Goal: Task Accomplishment & Management: Manage account settings

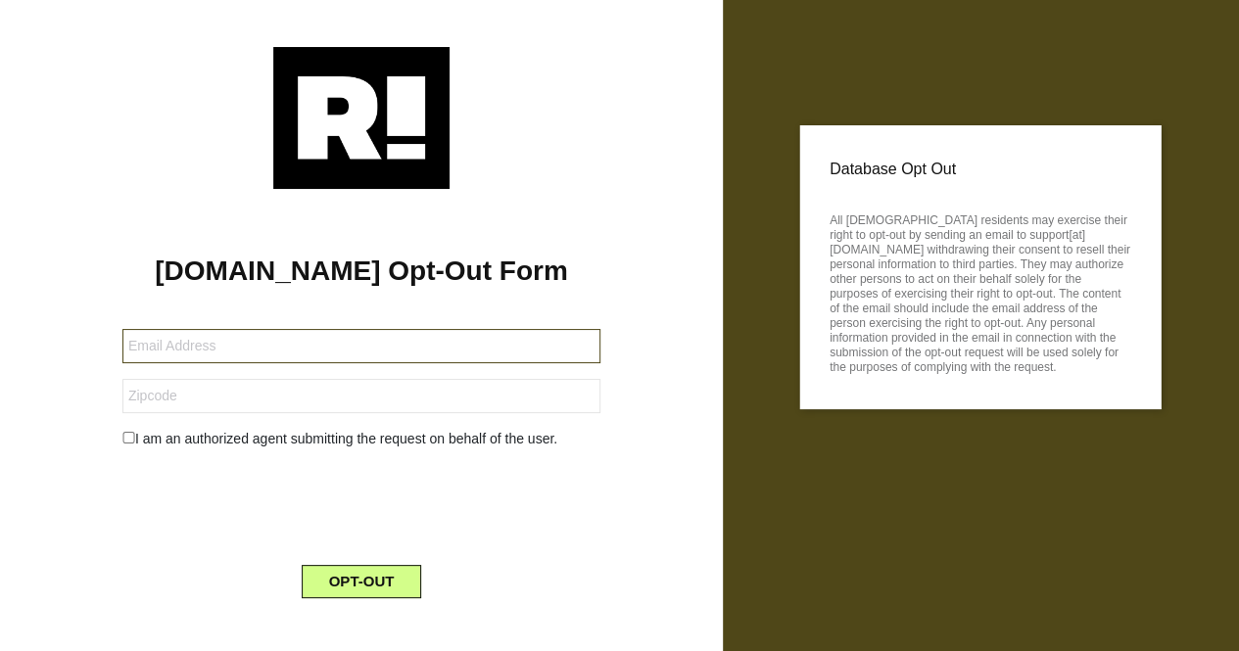
paste input "[EMAIL_ADDRESS][DOMAIN_NAME]"
type input "[EMAIL_ADDRESS][DOMAIN_NAME]"
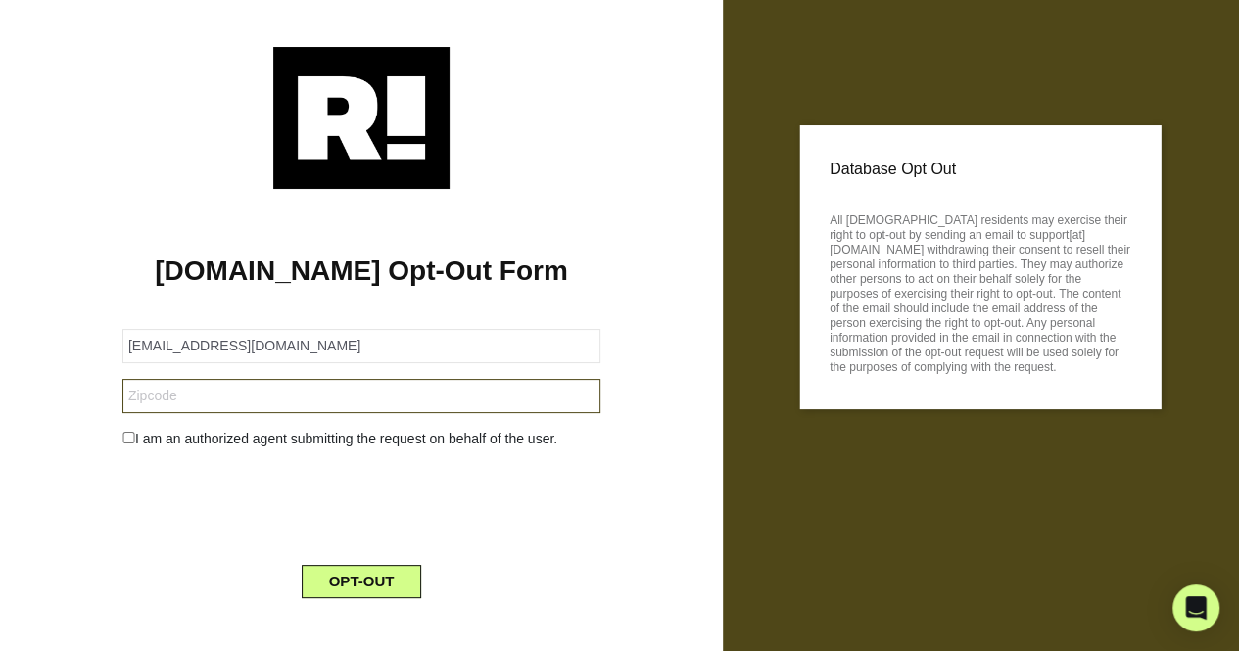
paste input "32118"
type input "32118"
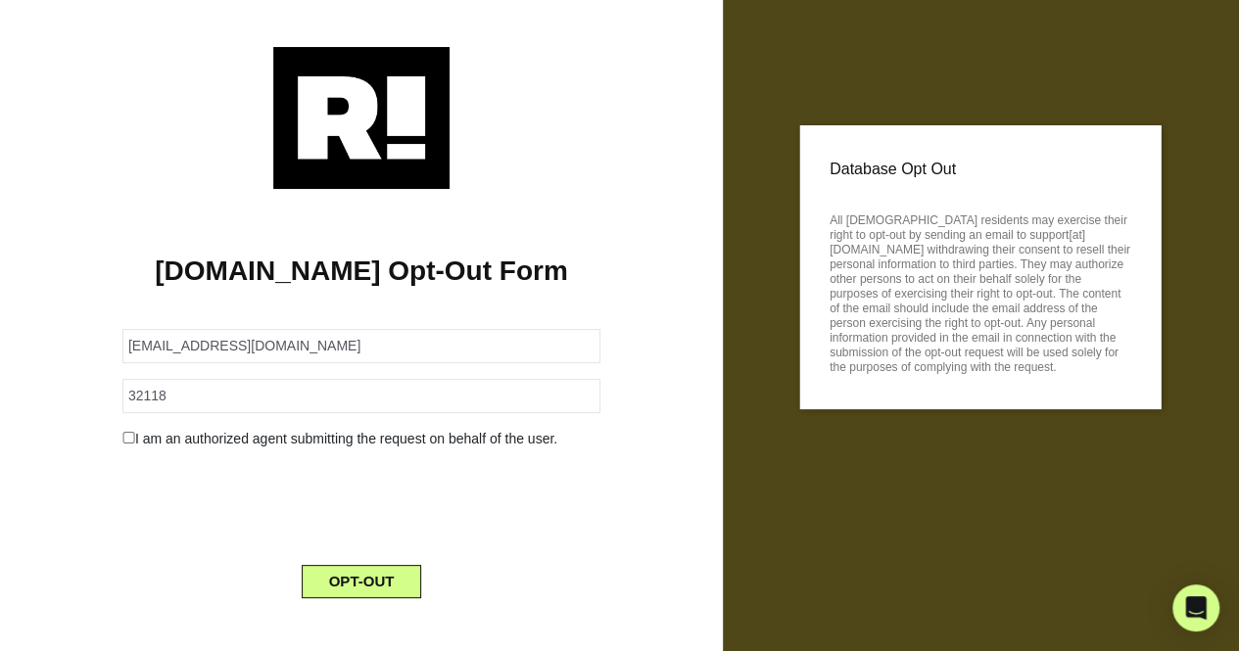
click at [131, 428] on form "94805-166257-109684@buzzedmail.com 32118 I am an authorized agent submitting th…" at bounding box center [361, 452] width 478 height 293
click at [129, 432] on input "checkbox" at bounding box center [128, 438] width 13 height 12
checkbox input "true"
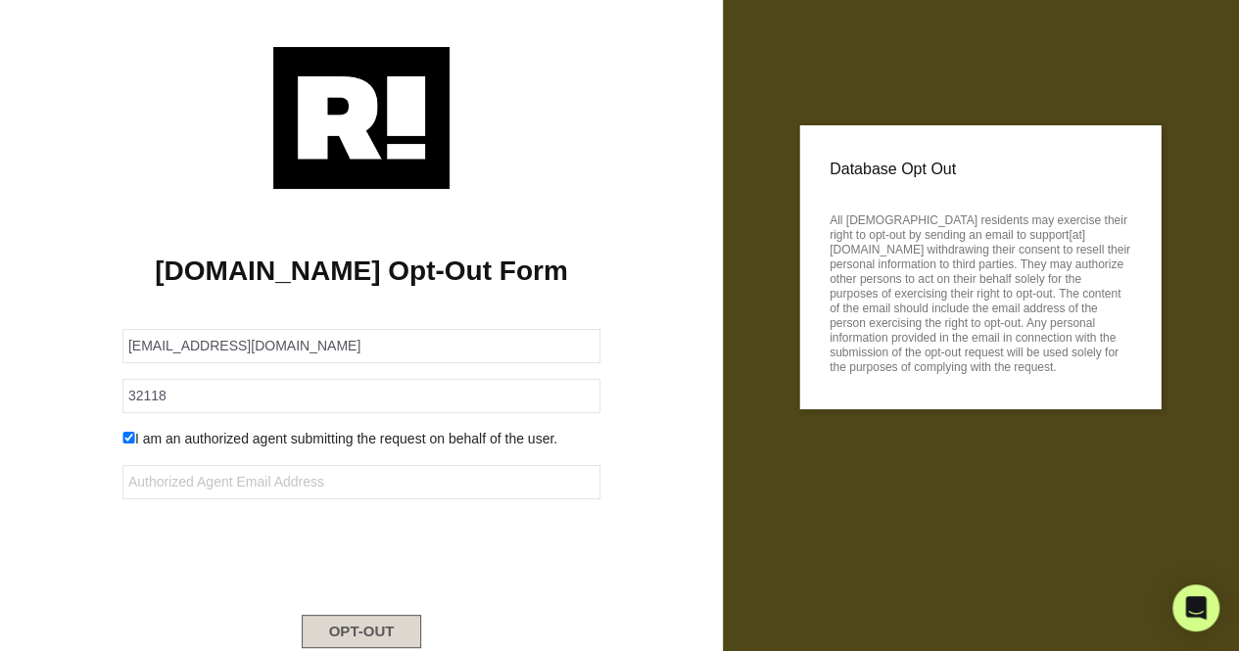
click at [362, 624] on button "OPT-OUT" at bounding box center [362, 631] width 120 height 33
